Goal: Navigation & Orientation: Find specific page/section

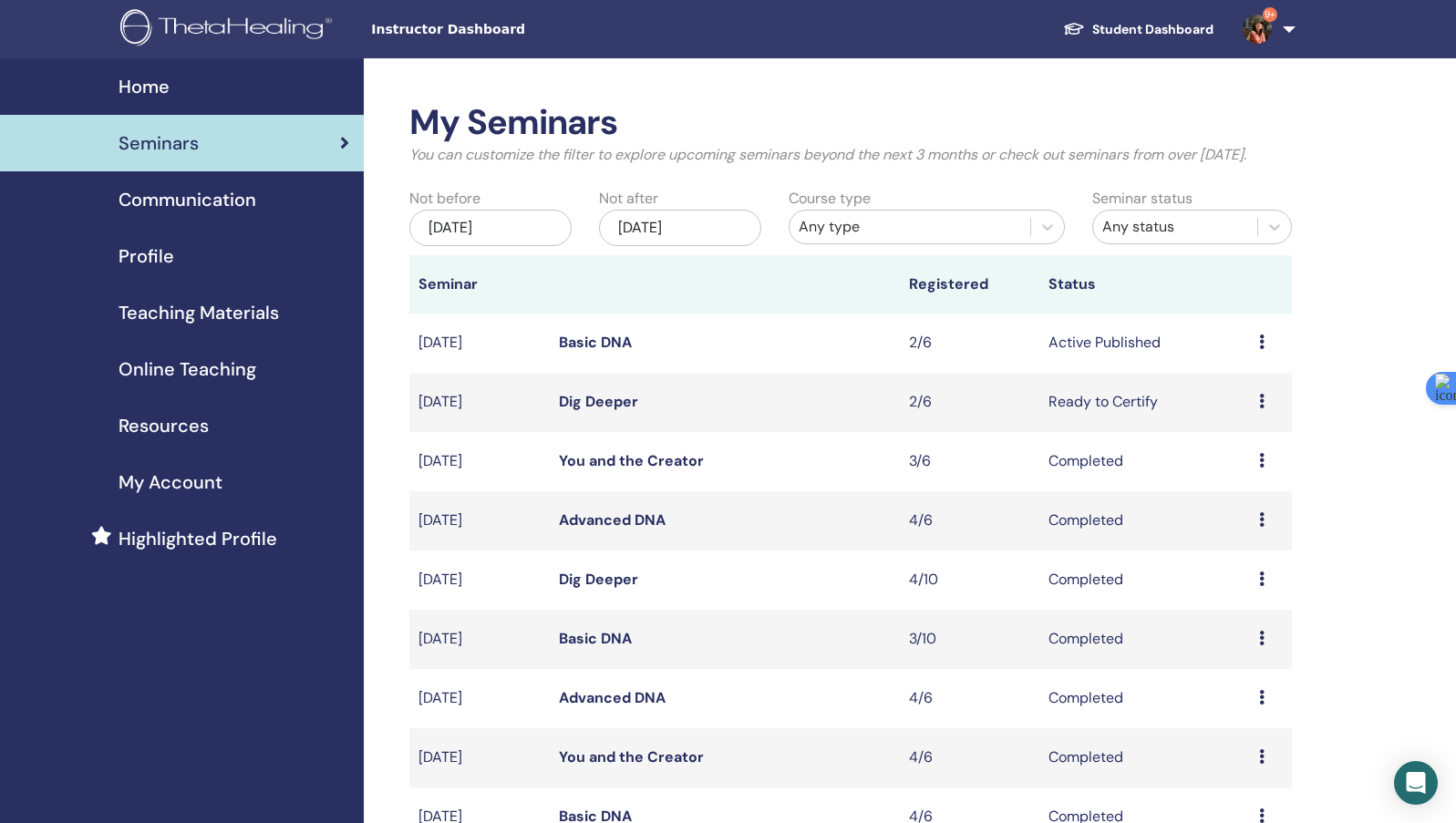
click at [624, 352] on link "Basic DNA" at bounding box center [595, 342] width 73 height 19
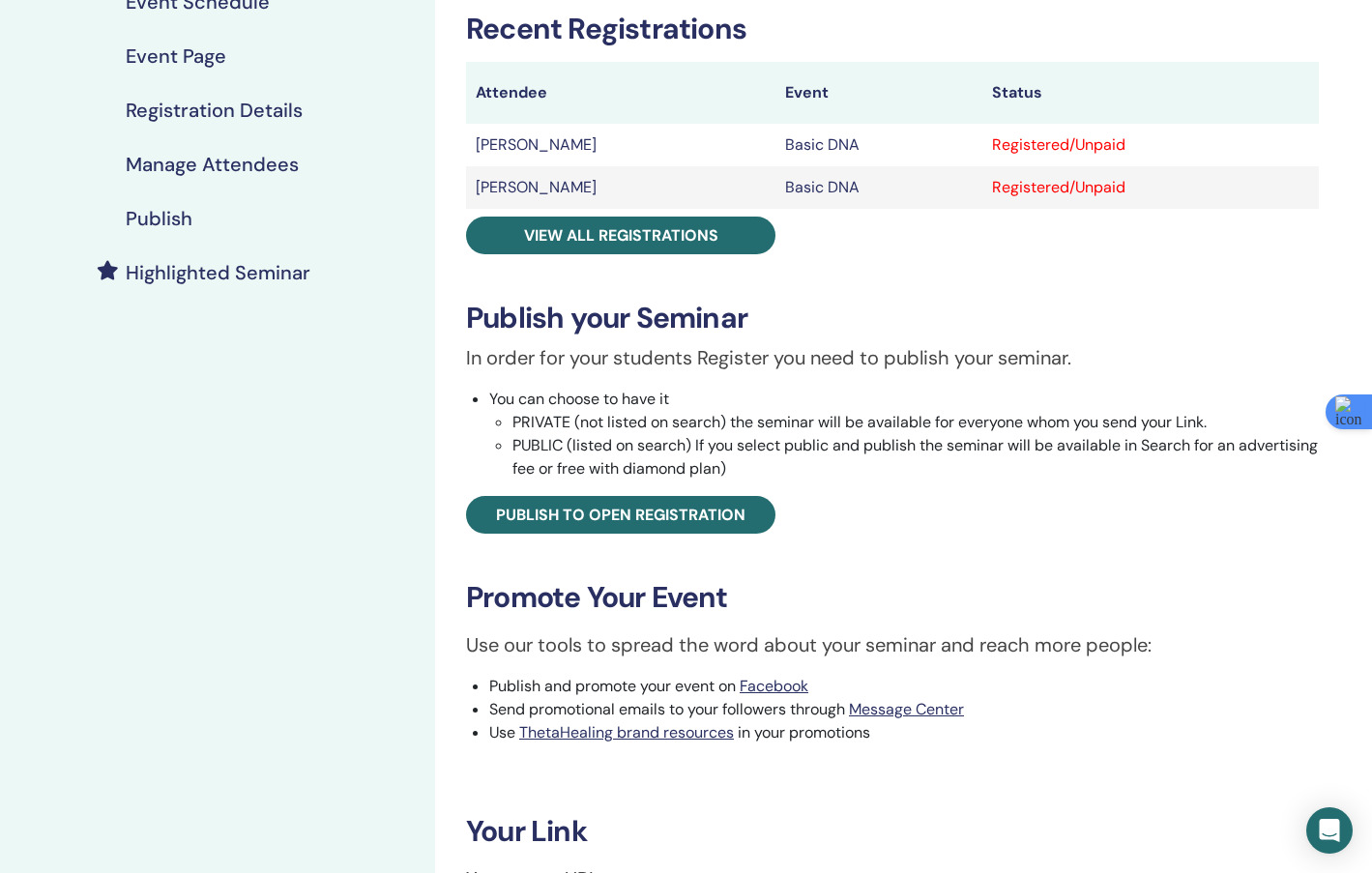
scroll to position [110, 0]
